Goal: Navigation & Orientation: Find specific page/section

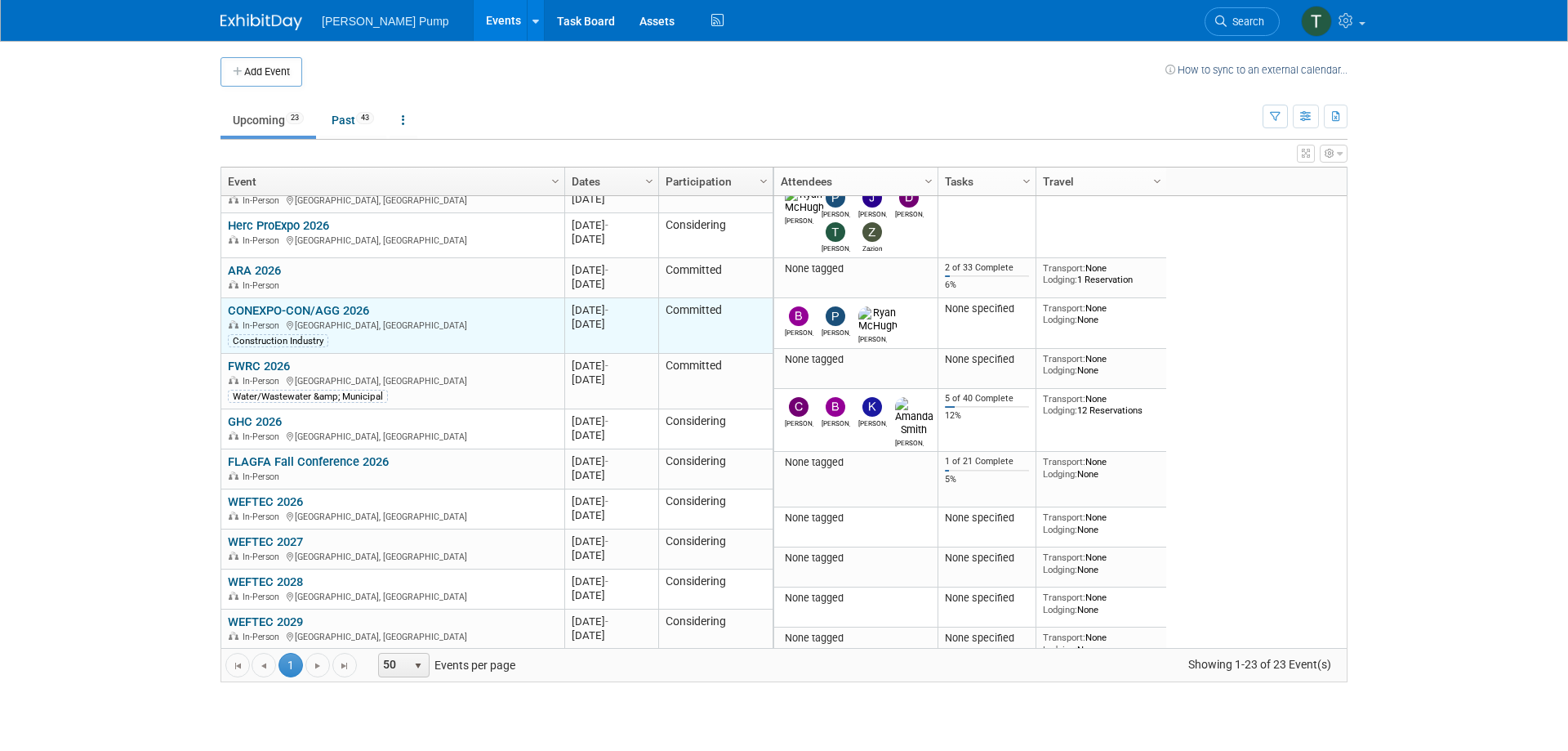
click at [334, 309] on link "CONEXPO-CON/AGG 2026" at bounding box center [299, 310] width 141 height 15
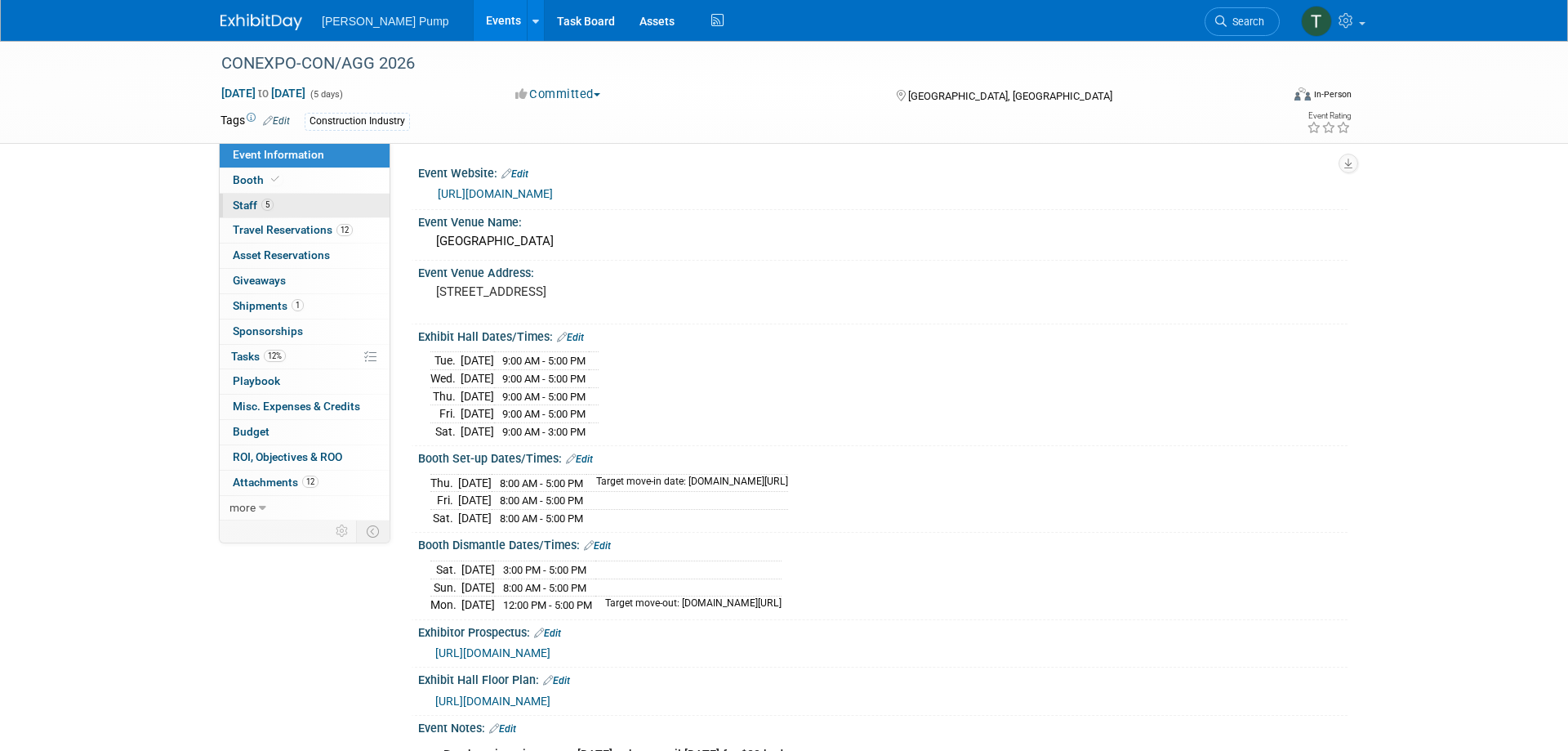
click at [253, 200] on span "Staff 5" at bounding box center [254, 205] width 41 height 13
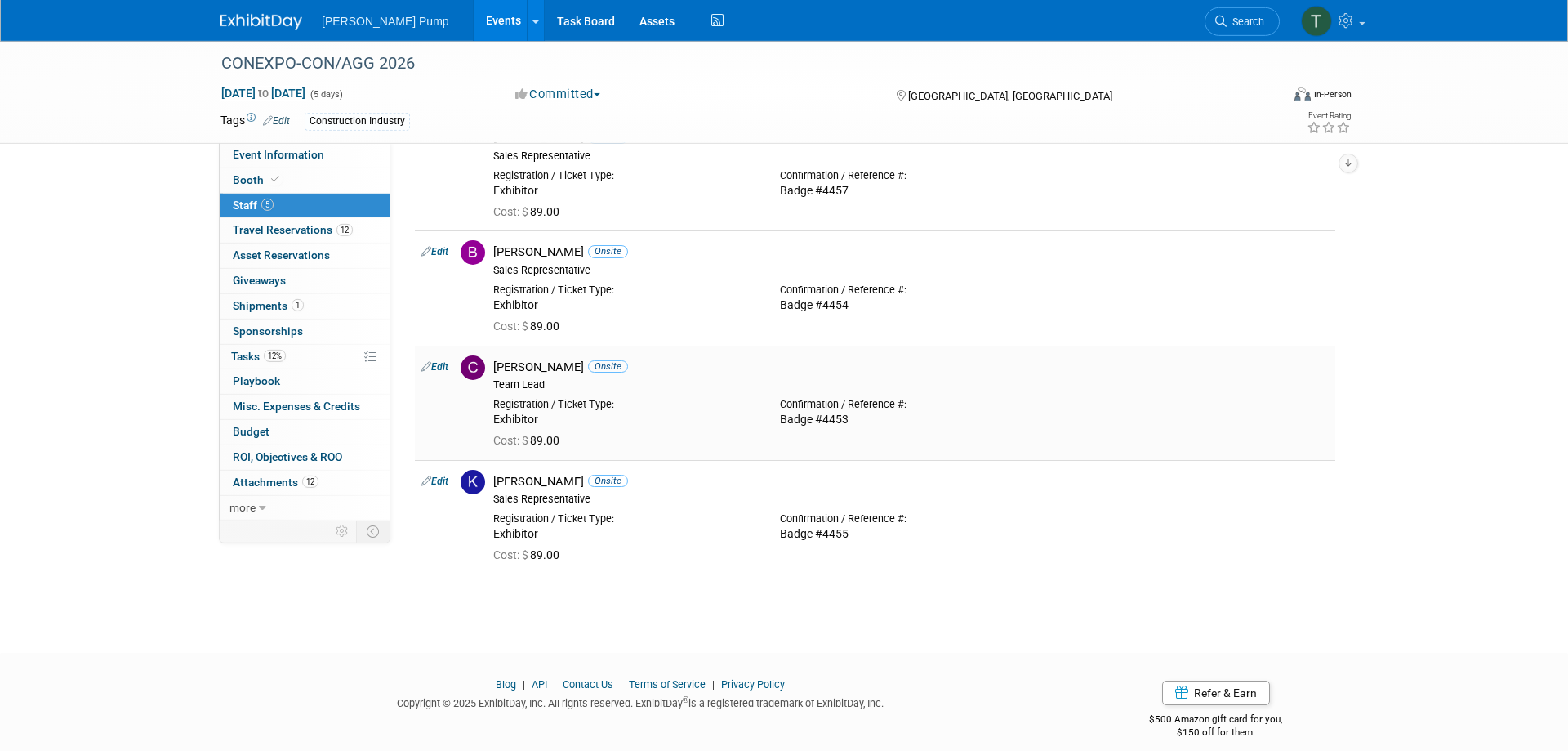
scroll to position [205, 0]
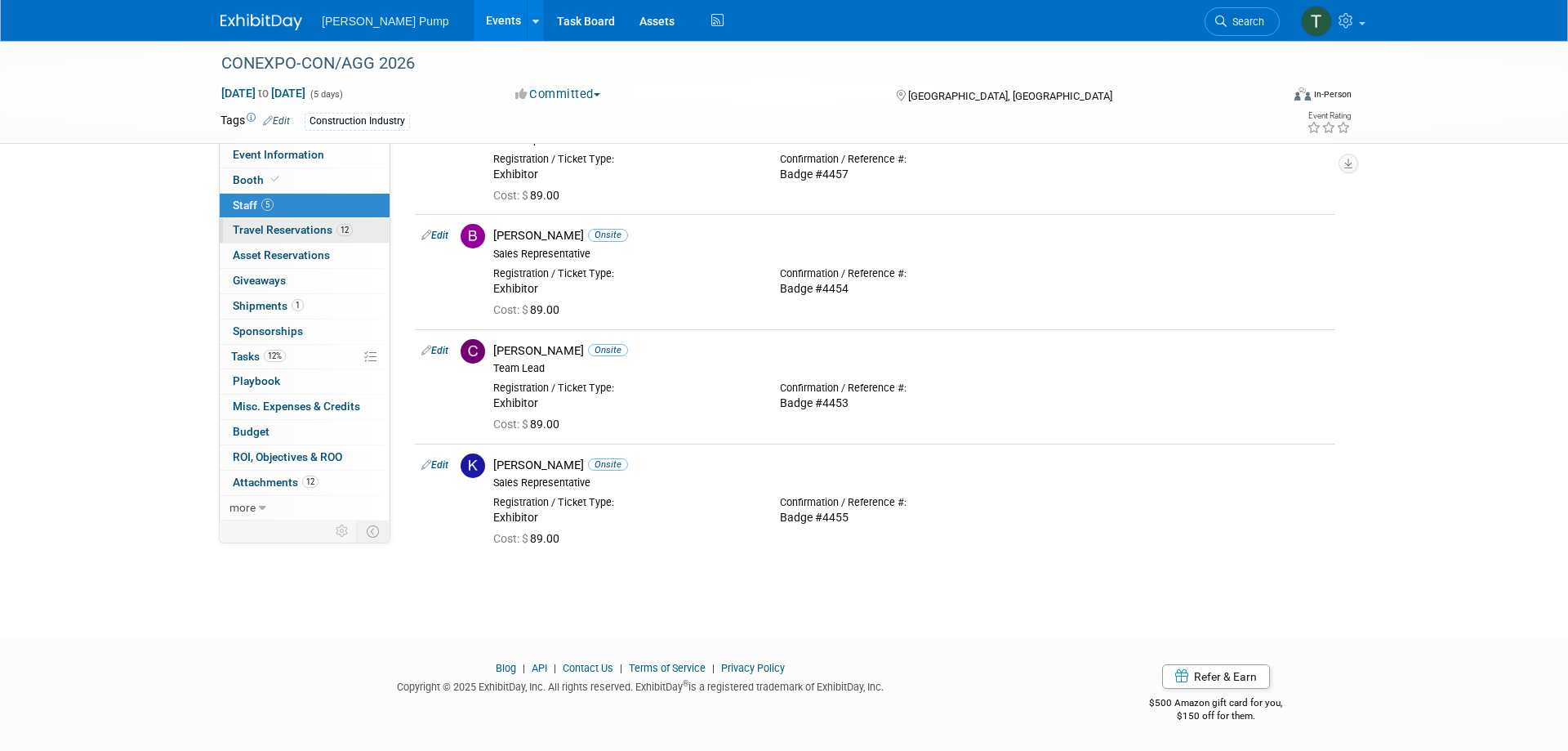
click at [307, 229] on span "Travel Reservations 12" at bounding box center [293, 229] width 121 height 13
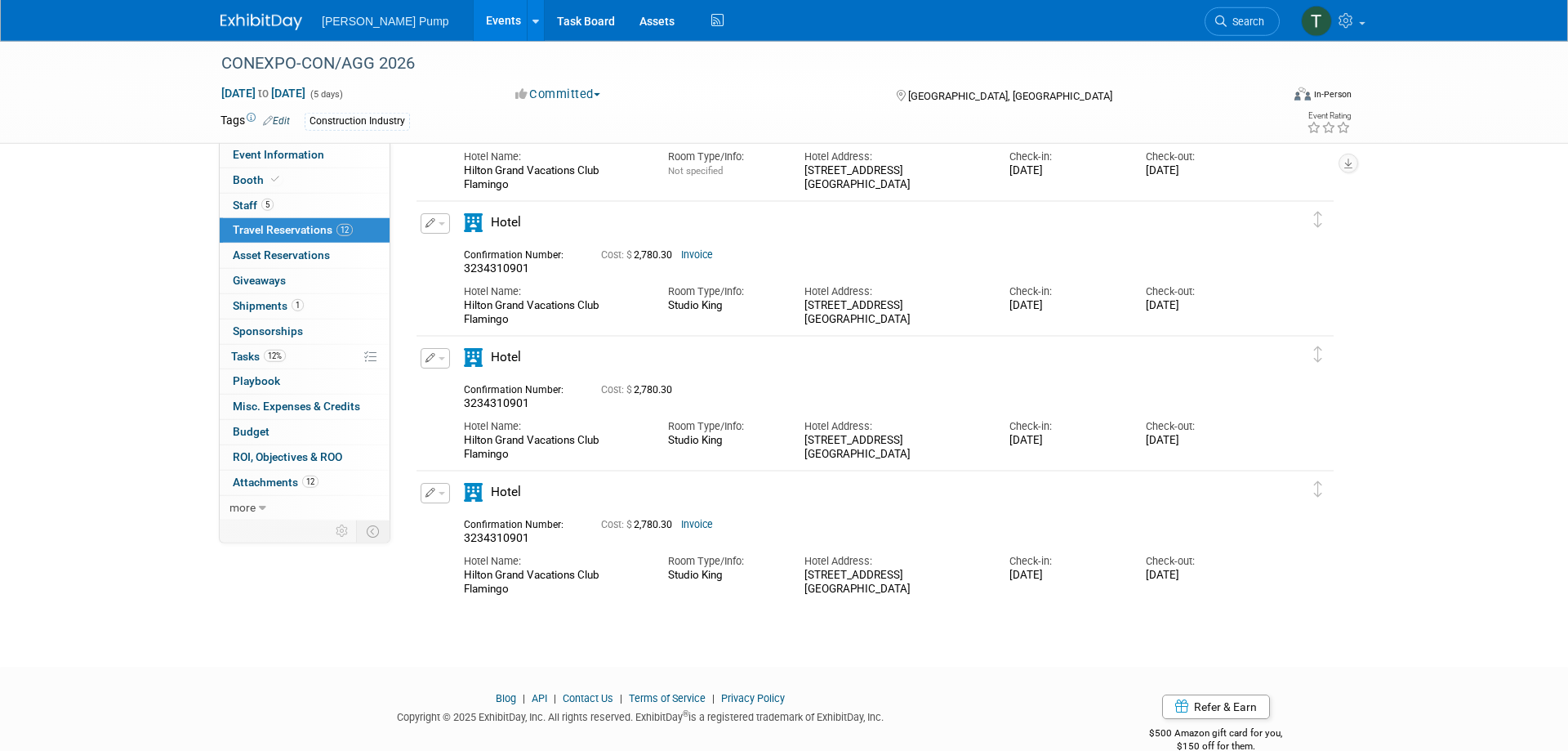
scroll to position [1250, 0]
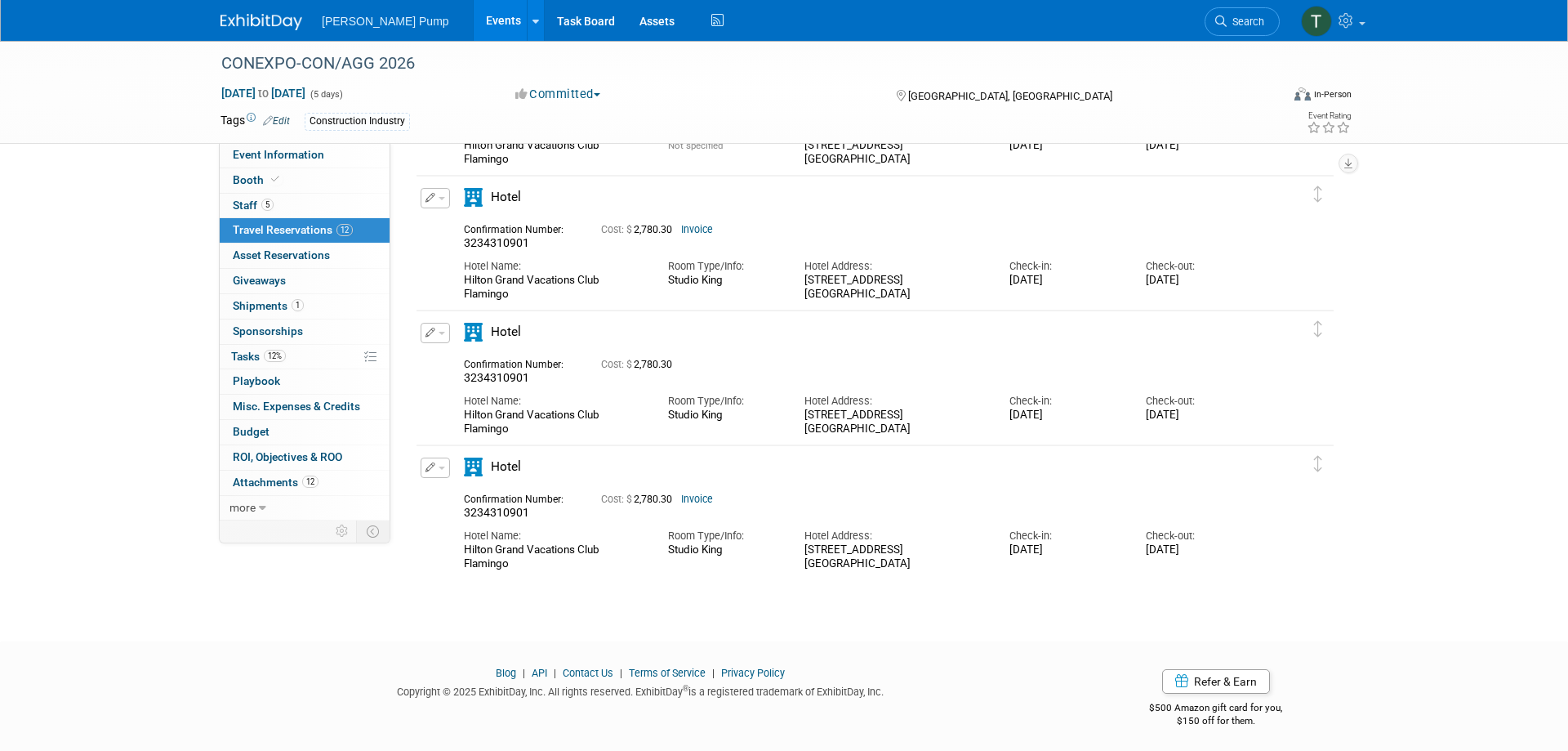
click at [354, 22] on span "[PERSON_NAME] Pump" at bounding box center [385, 21] width 127 height 13
click at [473, 18] on link "Events" at bounding box center [503, 21] width 60 height 41
